Goal: Find specific page/section: Find specific page/section

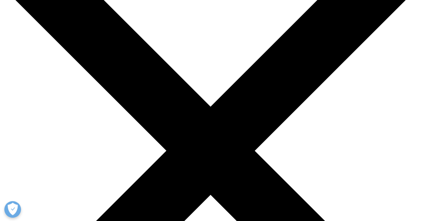
scroll to position [166, 0]
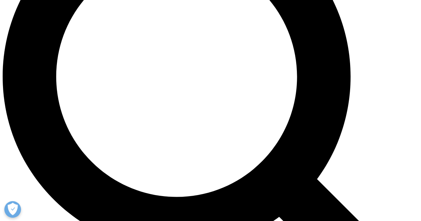
scroll to position [424, 0]
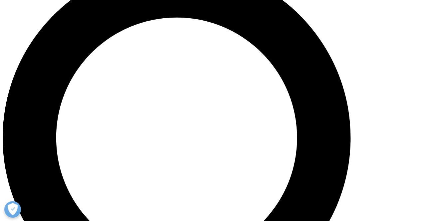
scroll to position [402, 0]
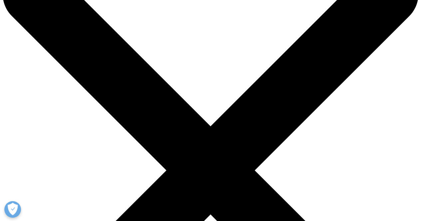
scroll to position [133, 0]
